Goal: Find specific page/section: Find specific page/section

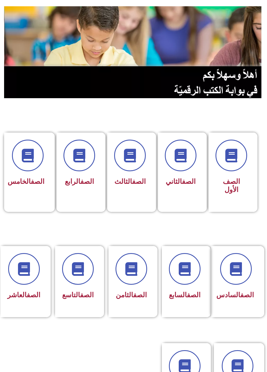
click at [79, 277] on span at bounding box center [78, 269] width 32 height 32
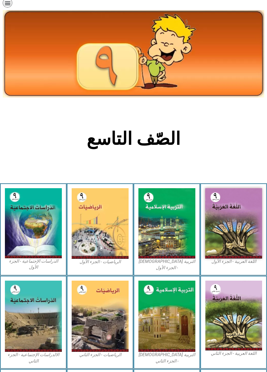
scroll to position [24, 0]
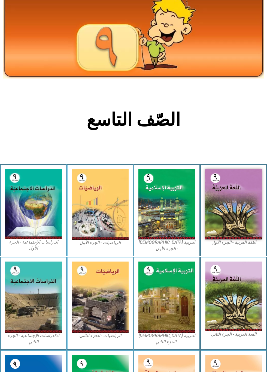
click at [246, 195] on img at bounding box center [233, 204] width 57 height 71
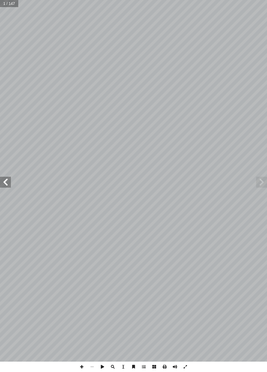
click at [1, 177] on span at bounding box center [5, 182] width 11 height 11
click at [1, 182] on span at bounding box center [5, 182] width 11 height 11
click at [2, 184] on span at bounding box center [5, 182] width 11 height 11
click at [3, 184] on span at bounding box center [5, 182] width 11 height 11
click at [2, 183] on span at bounding box center [5, 182] width 11 height 11
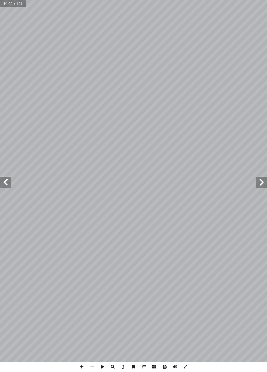
click at [5, 185] on span at bounding box center [5, 182] width 11 height 11
